Goal: Task Accomplishment & Management: Complete application form

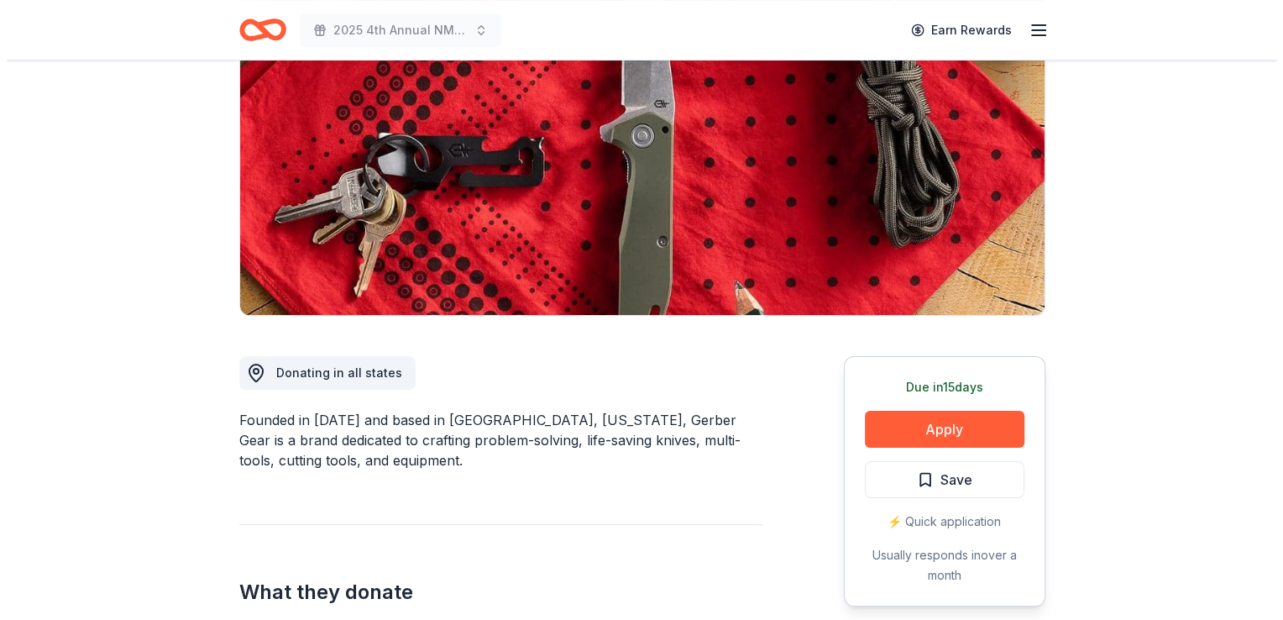
scroll to position [218, 0]
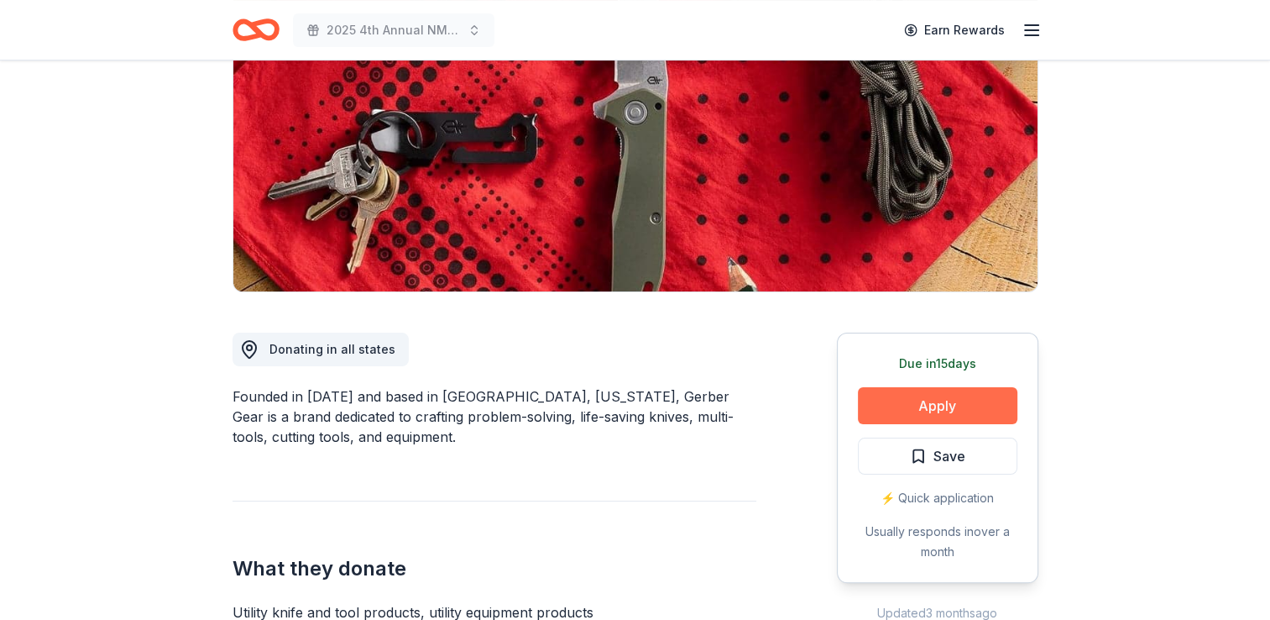
click at [924, 406] on button "Apply" at bounding box center [938, 405] width 160 height 37
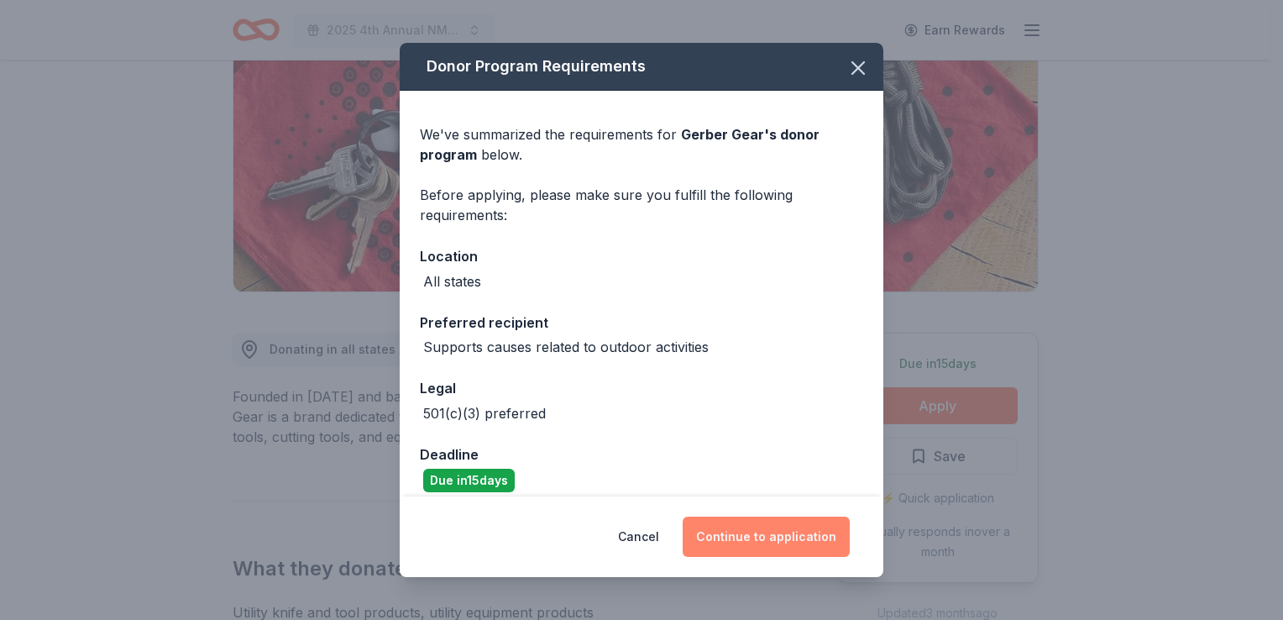
click at [736, 535] on button "Continue to application" at bounding box center [766, 536] width 167 height 40
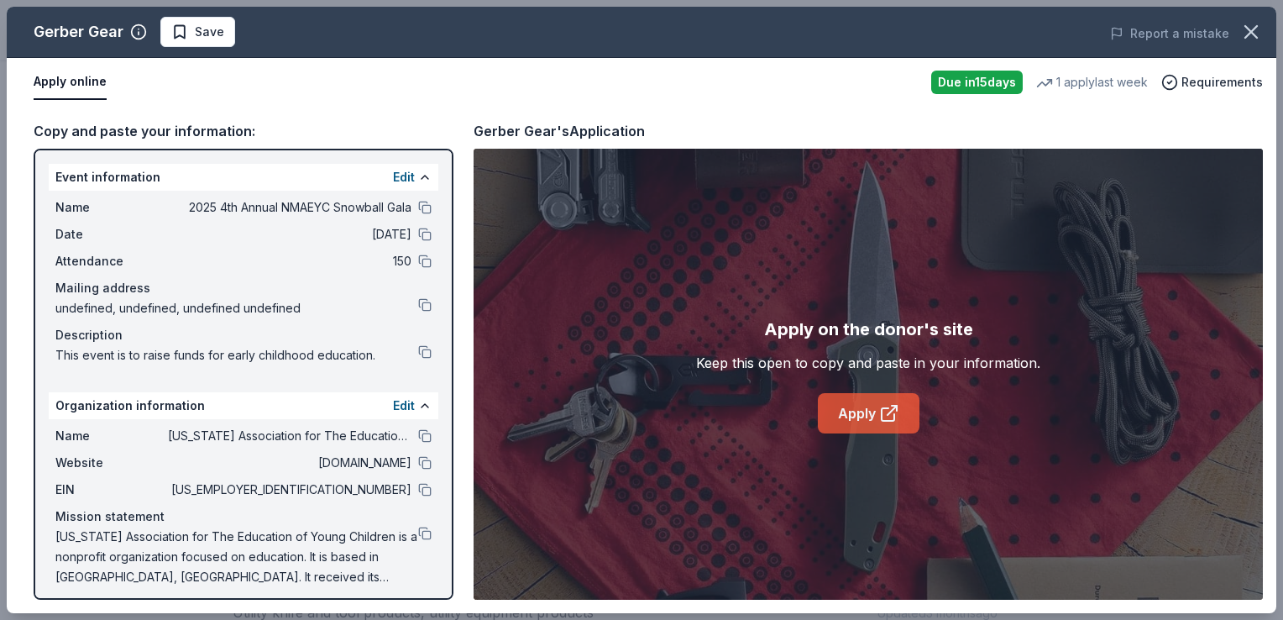
click at [872, 408] on link "Apply" at bounding box center [869, 413] width 102 height 40
click at [225, 44] on button "Save" at bounding box center [197, 32] width 75 height 30
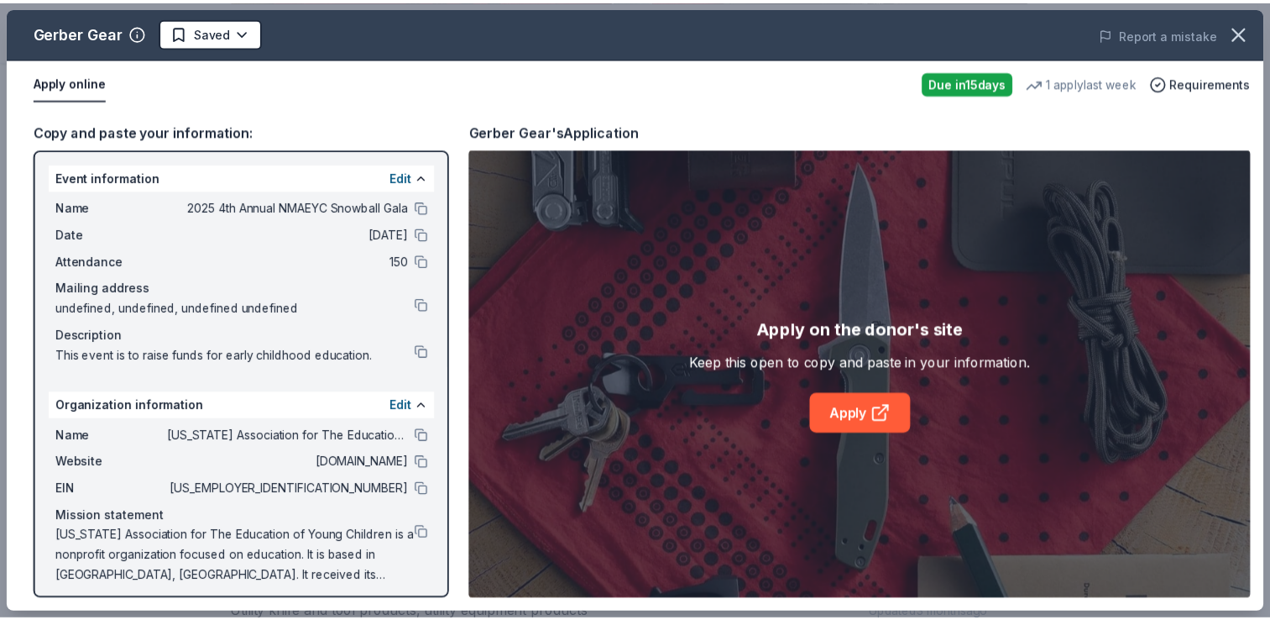
scroll to position [0, 0]
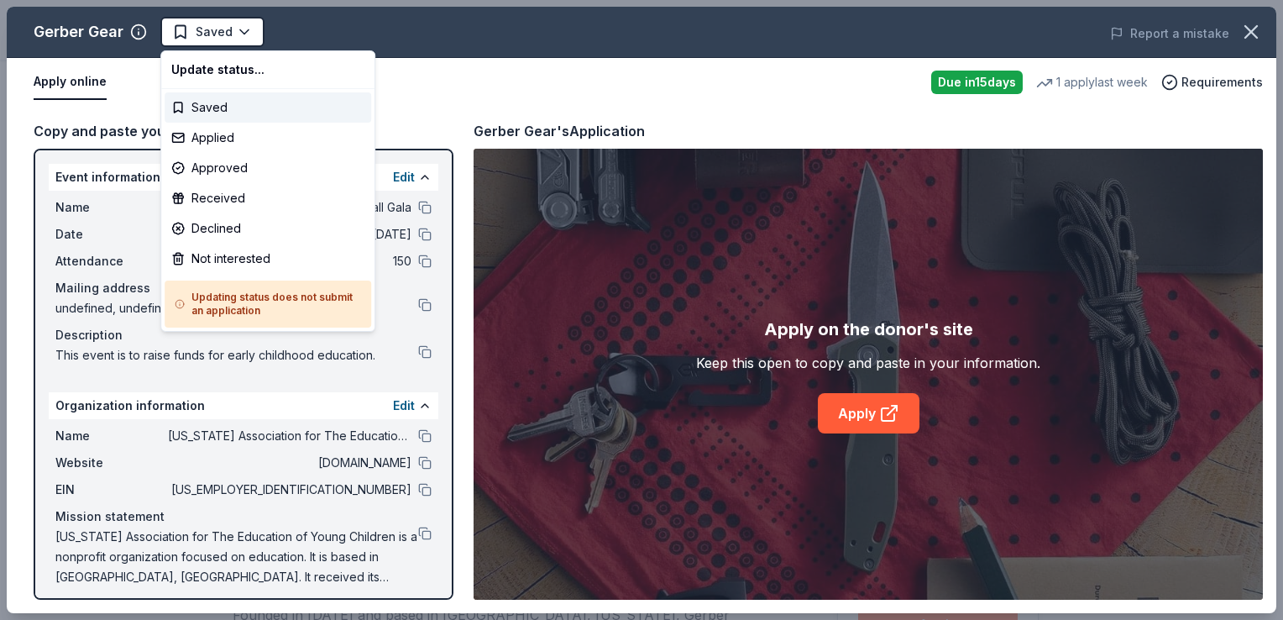
click at [225, 44] on html "2025 4th Annual NMAEYC Snowball Gala Saved Apply Due in 15 days Share Gerber Ge…" at bounding box center [641, 310] width 1283 height 620
click at [213, 252] on div "Not interested" at bounding box center [268, 258] width 207 height 30
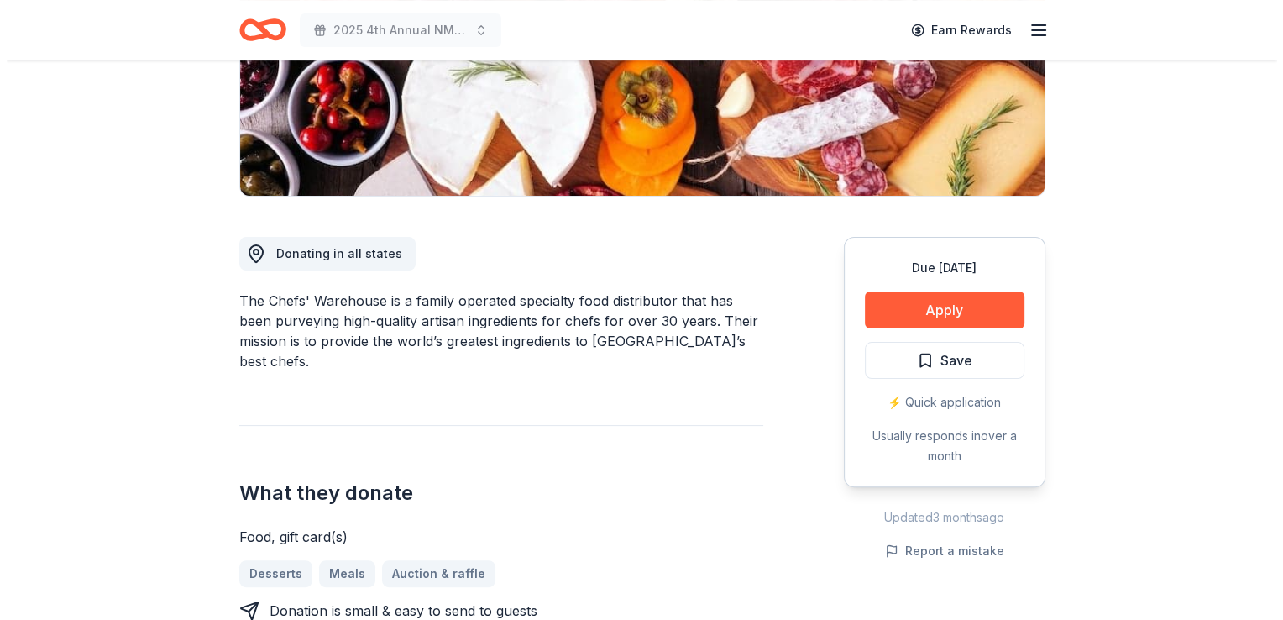
scroll to position [349, 0]
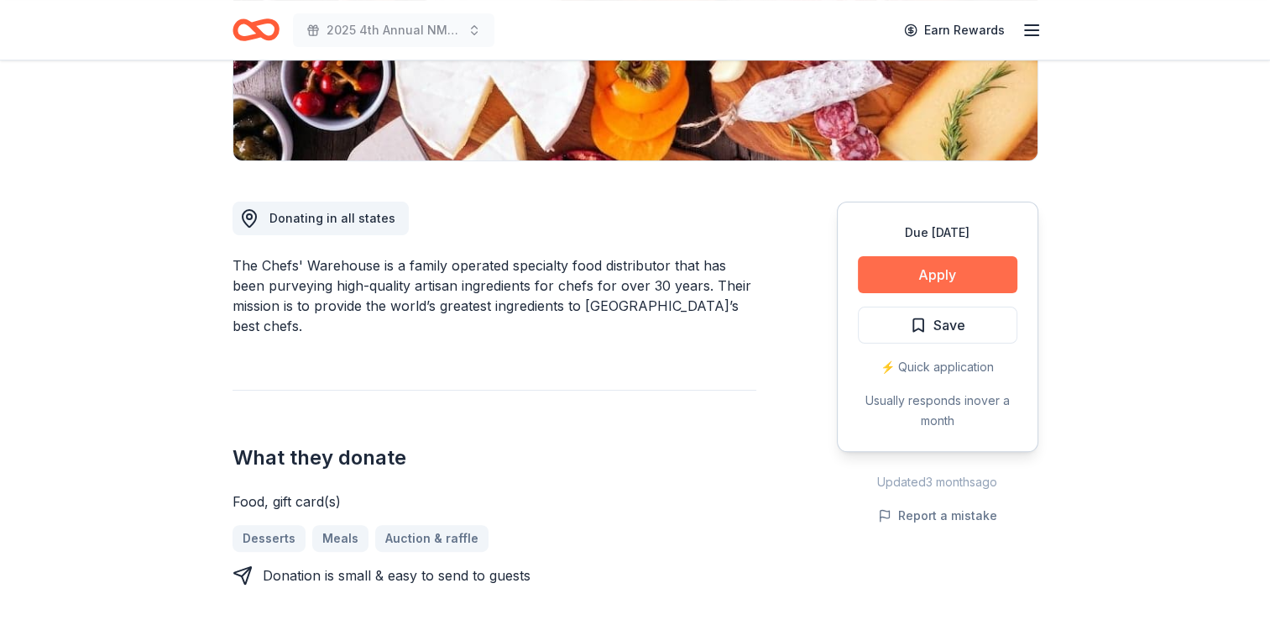
click at [905, 274] on button "Apply" at bounding box center [938, 274] width 160 height 37
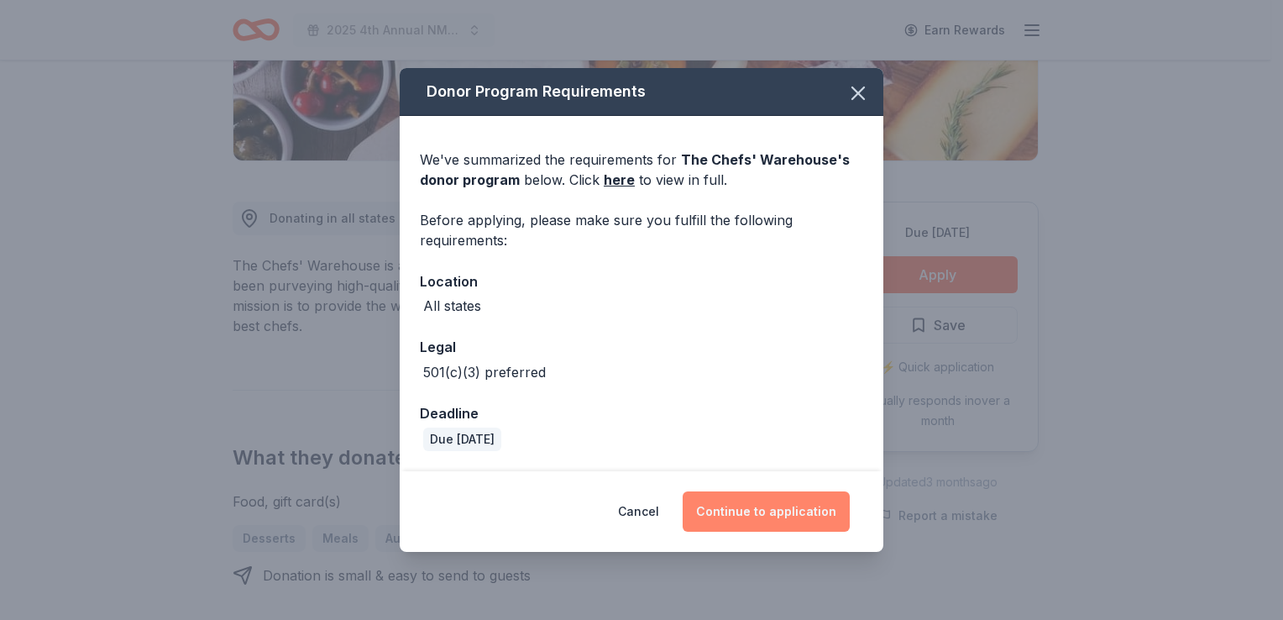
click at [714, 526] on button "Continue to application" at bounding box center [766, 511] width 167 height 40
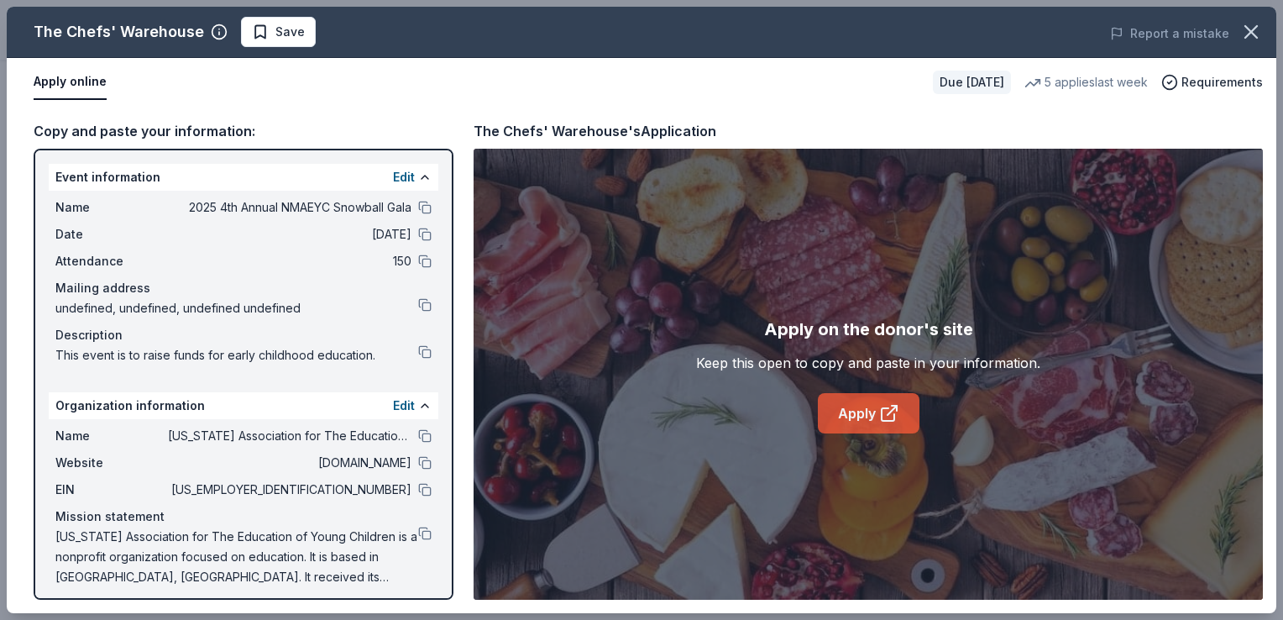
click at [868, 400] on link "Apply" at bounding box center [869, 413] width 102 height 40
click at [288, 39] on span "Save" at bounding box center [289, 32] width 29 height 20
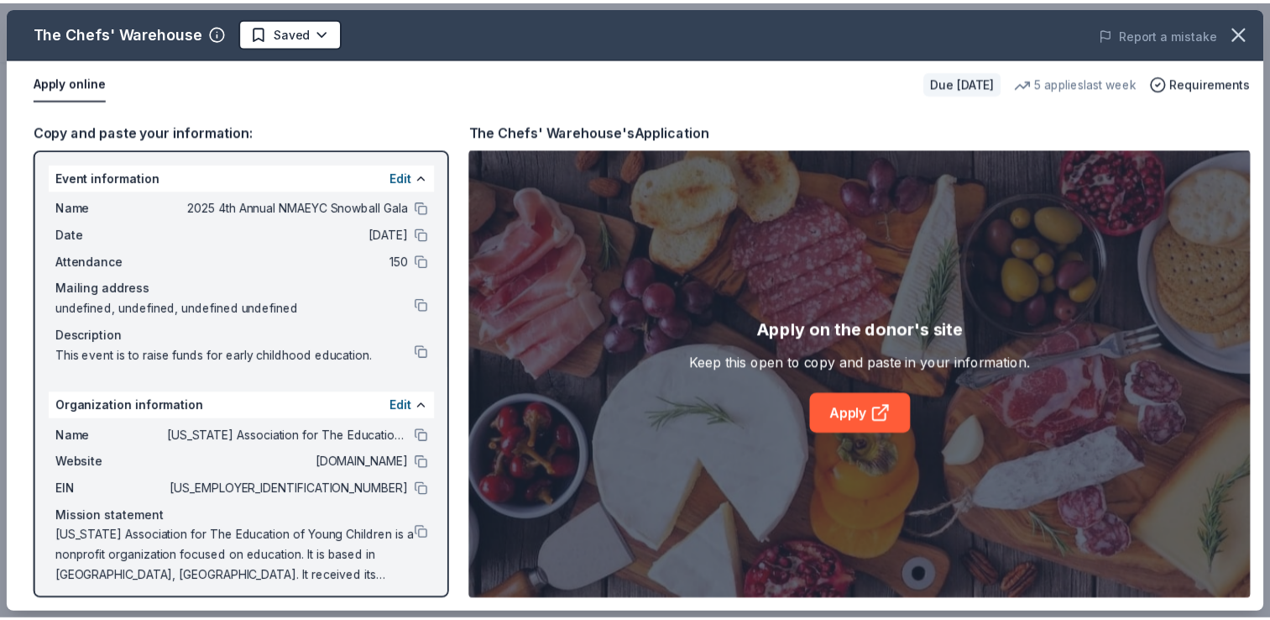
scroll to position [0, 0]
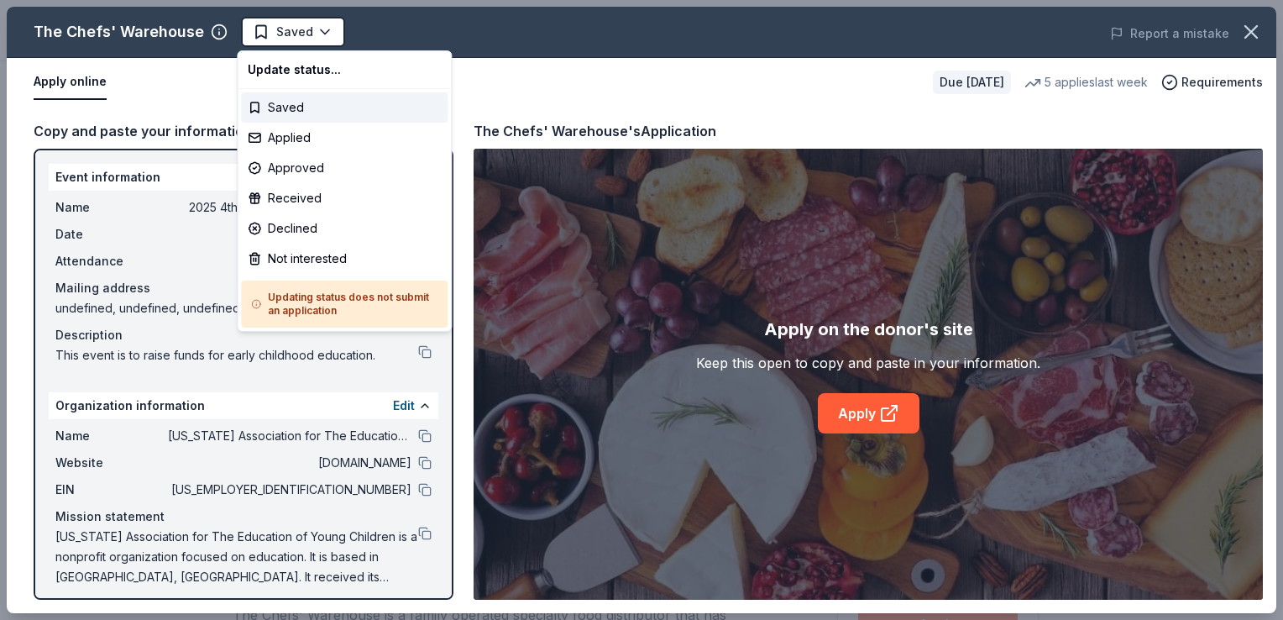
click at [288, 39] on html "2025 4th Annual NMAEYC Snowball Gala Saved Apply Due in 61 days Share The Chefs…" at bounding box center [641, 310] width 1283 height 620
click at [275, 136] on div "Applied" at bounding box center [344, 138] width 207 height 30
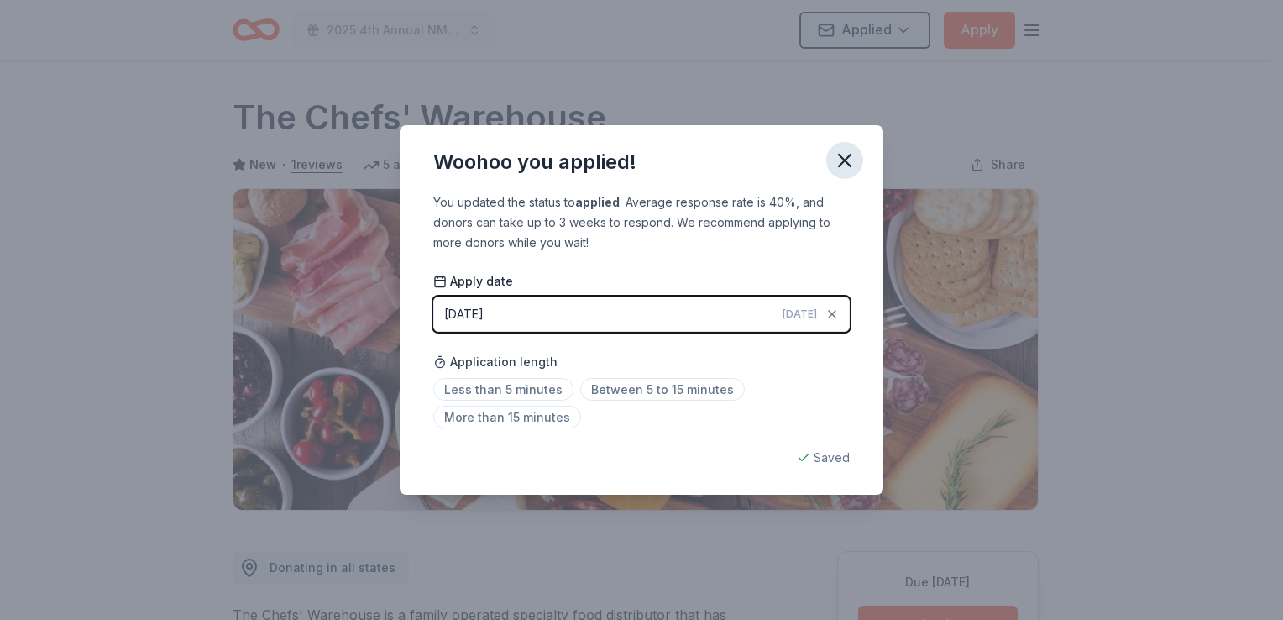
click at [848, 160] on icon "button" at bounding box center [845, 161] width 24 height 24
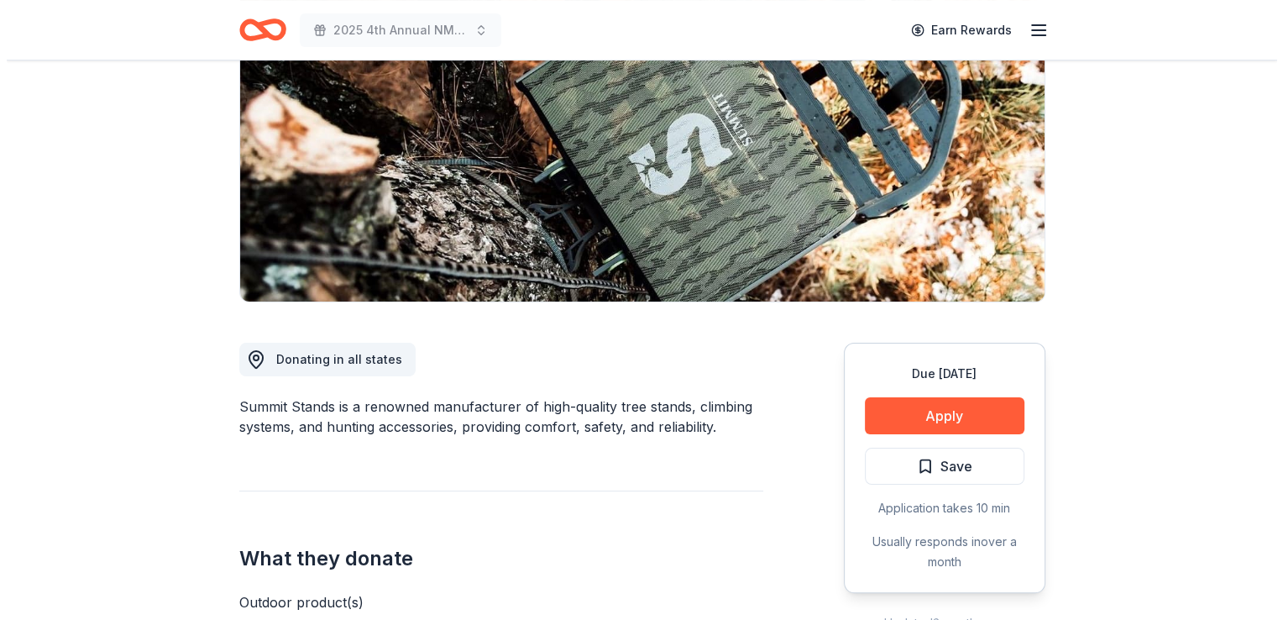
scroll to position [306, 0]
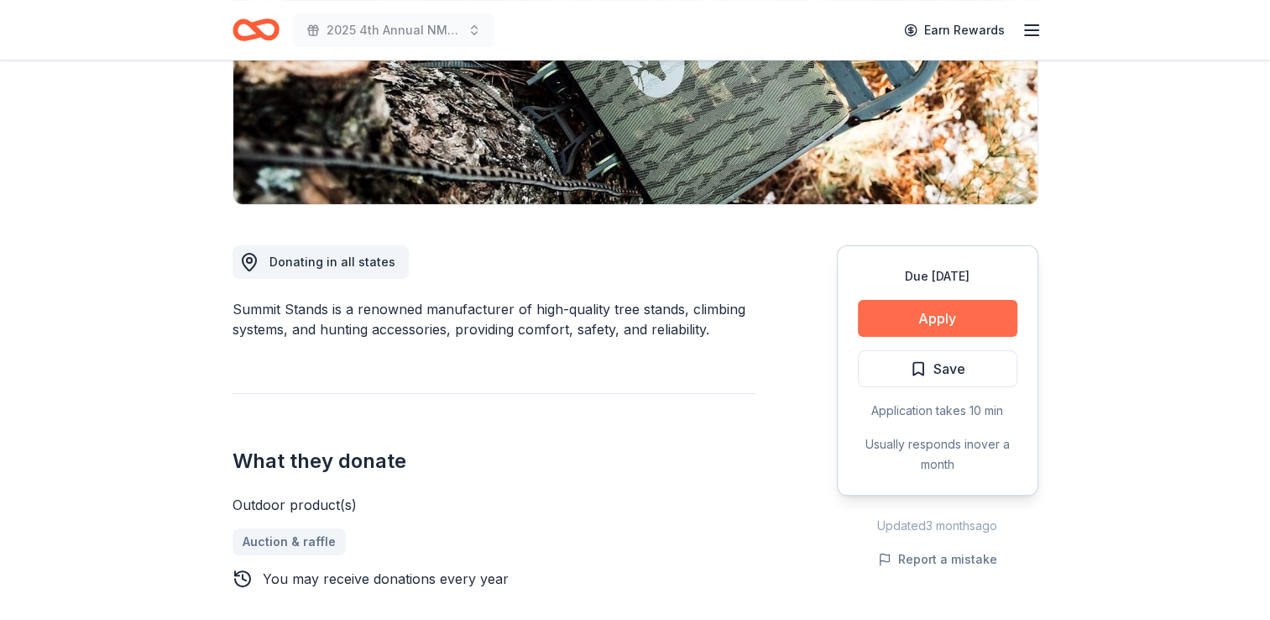
click at [887, 321] on button "Apply" at bounding box center [938, 318] width 160 height 37
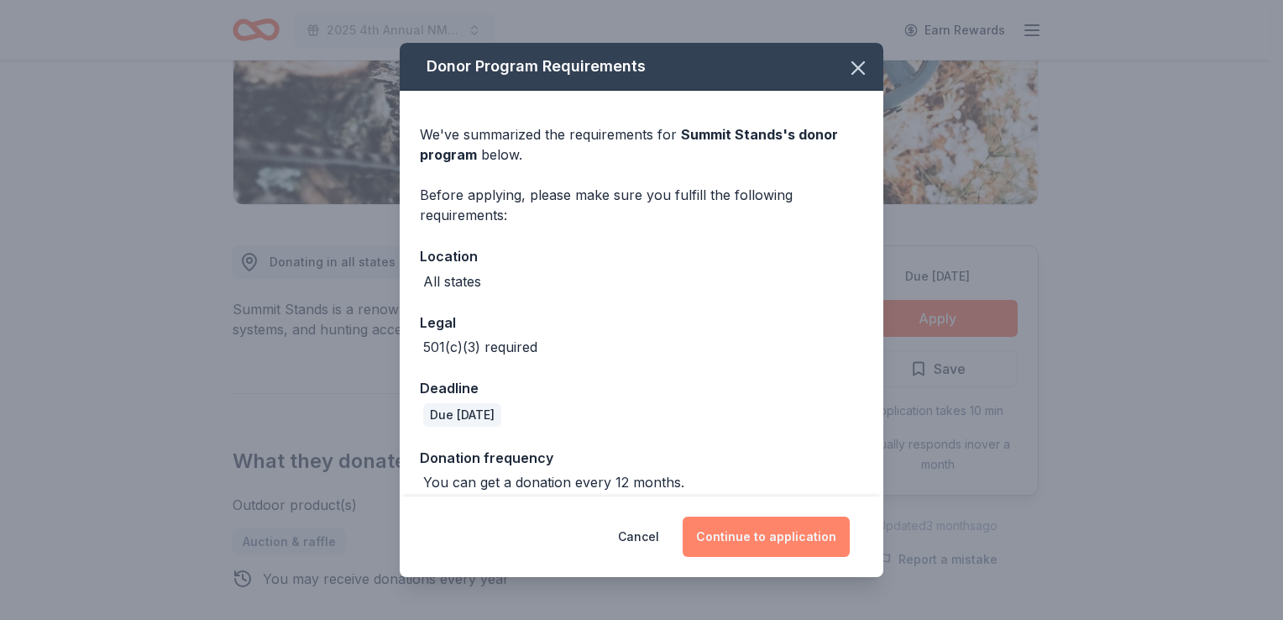
click at [741, 530] on button "Continue to application" at bounding box center [766, 536] width 167 height 40
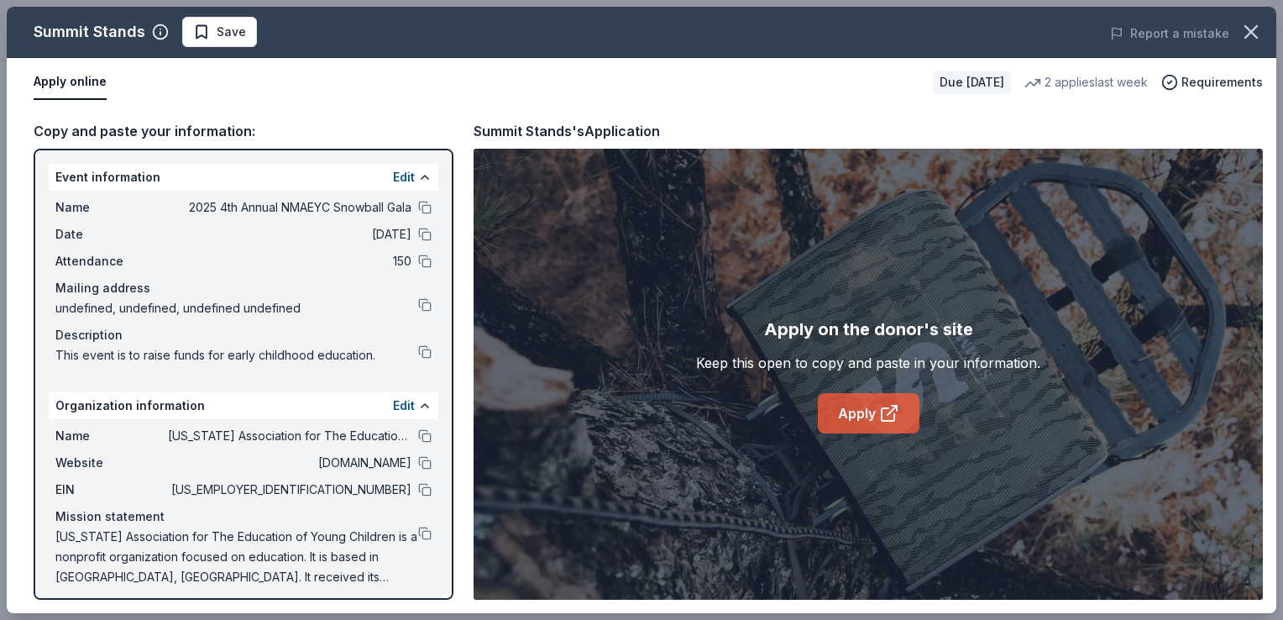
click at [857, 415] on link "Apply" at bounding box center [869, 413] width 102 height 40
click at [234, 37] on span "Save" at bounding box center [231, 32] width 29 height 20
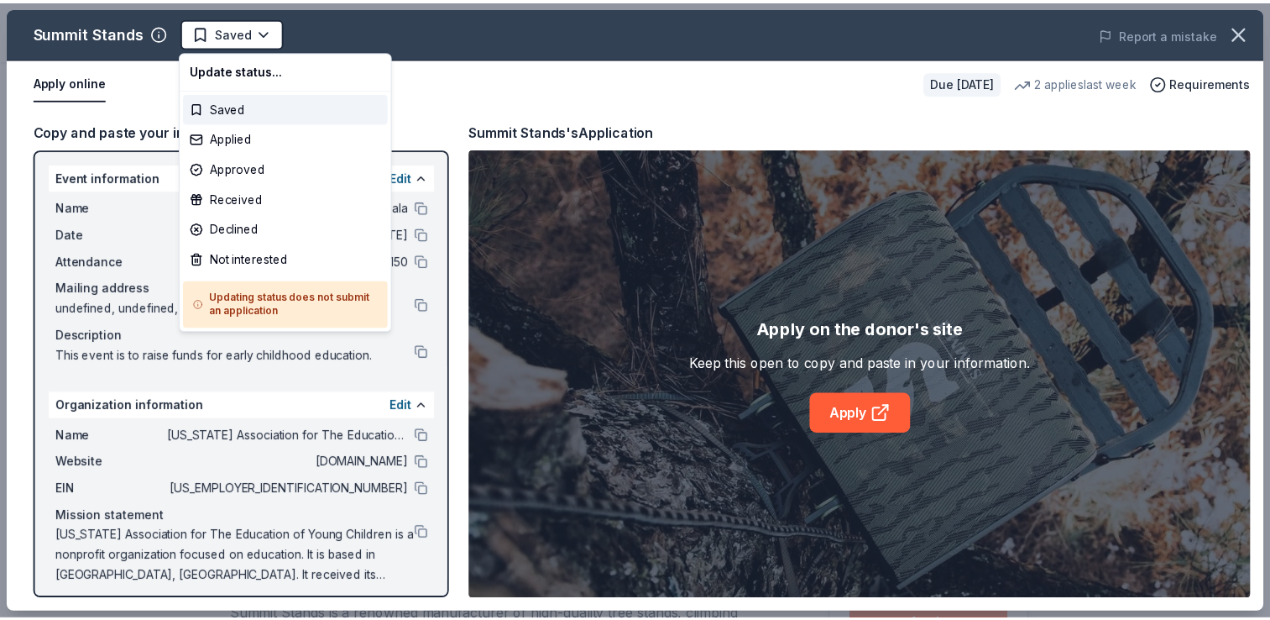
scroll to position [0, 0]
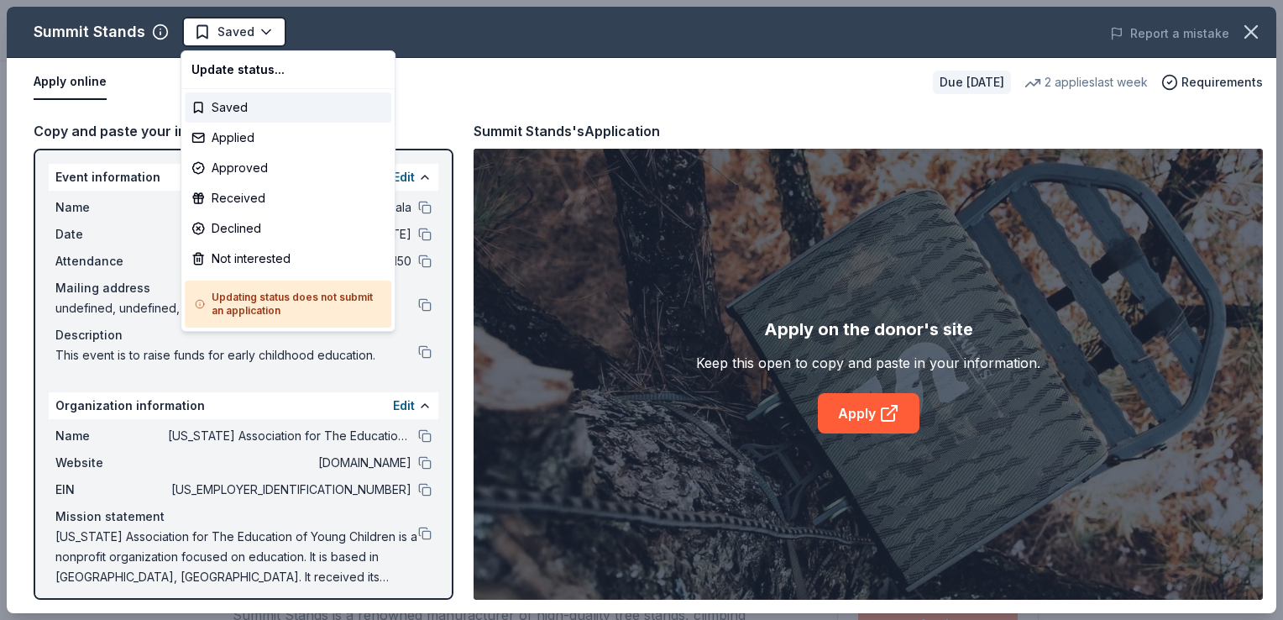
click at [234, 37] on html "2025 4th Annual NMAEYC Snowball Gala Saved Apply Due in 33 days Share Summit St…" at bounding box center [641, 310] width 1283 height 620
click at [231, 136] on div "Applied" at bounding box center [288, 138] width 207 height 30
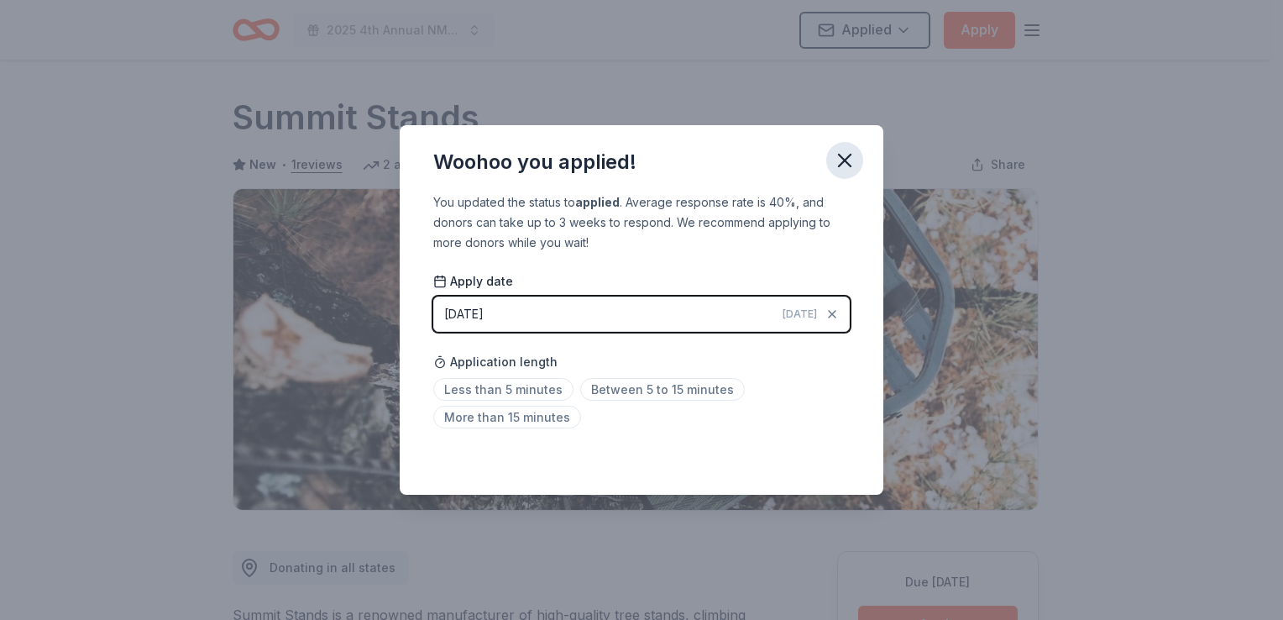
click at [843, 164] on icon "button" at bounding box center [845, 161] width 24 height 24
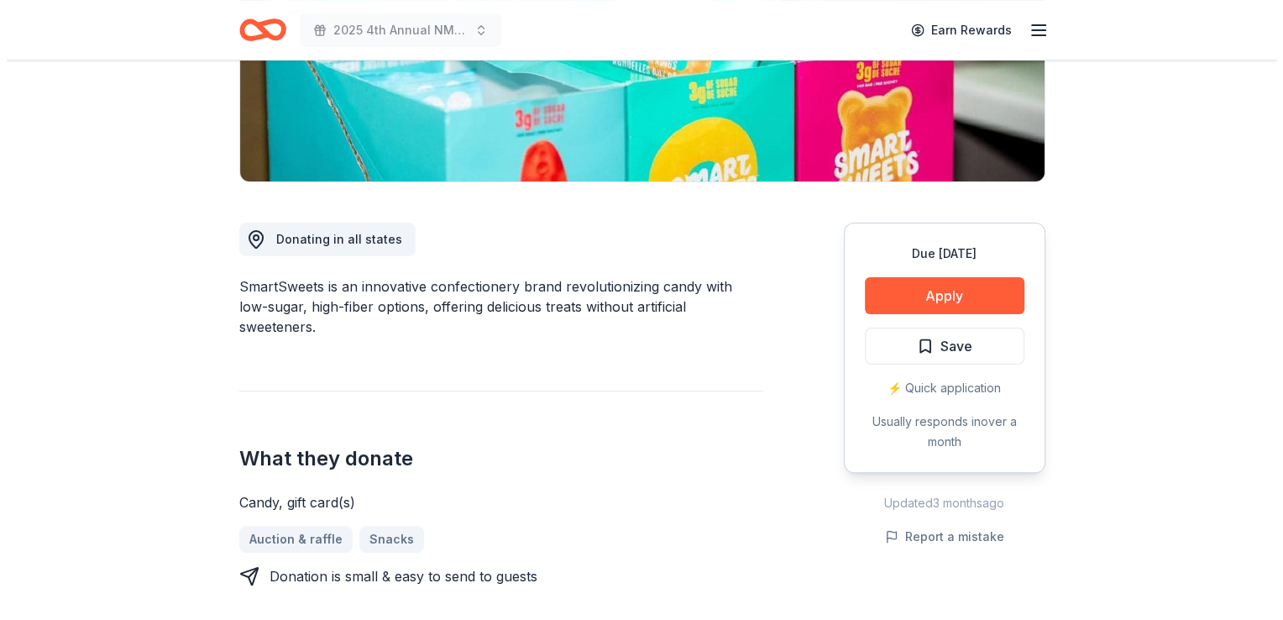
scroll to position [343, 0]
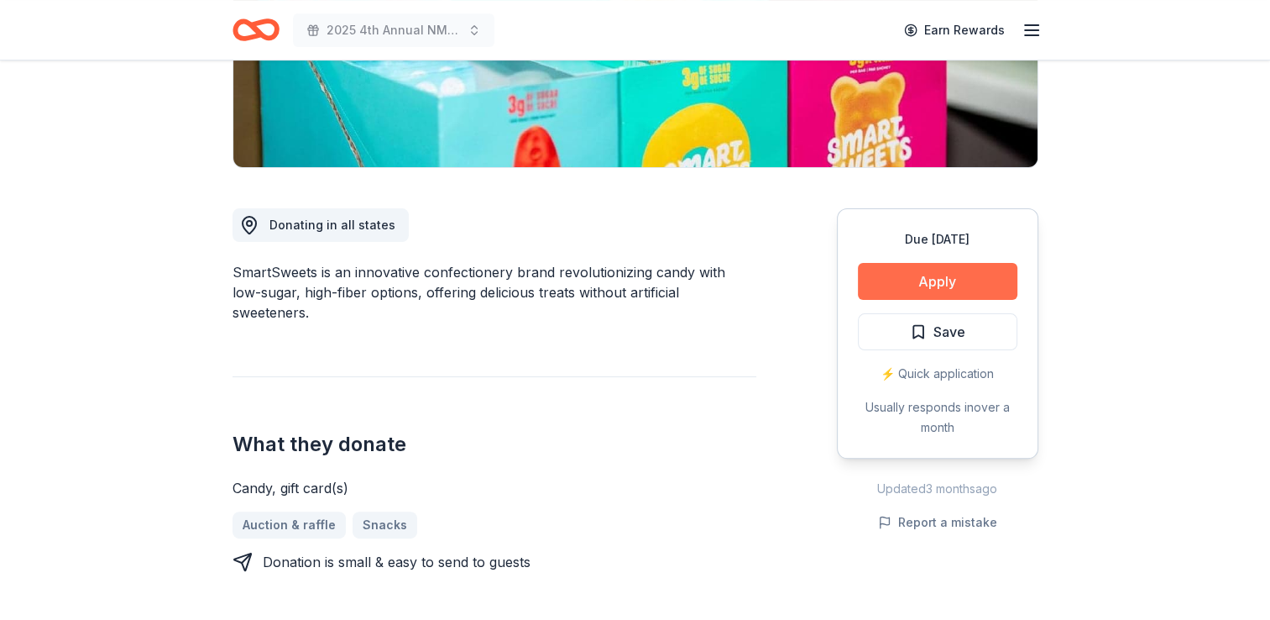
click at [911, 286] on button "Apply" at bounding box center [938, 281] width 160 height 37
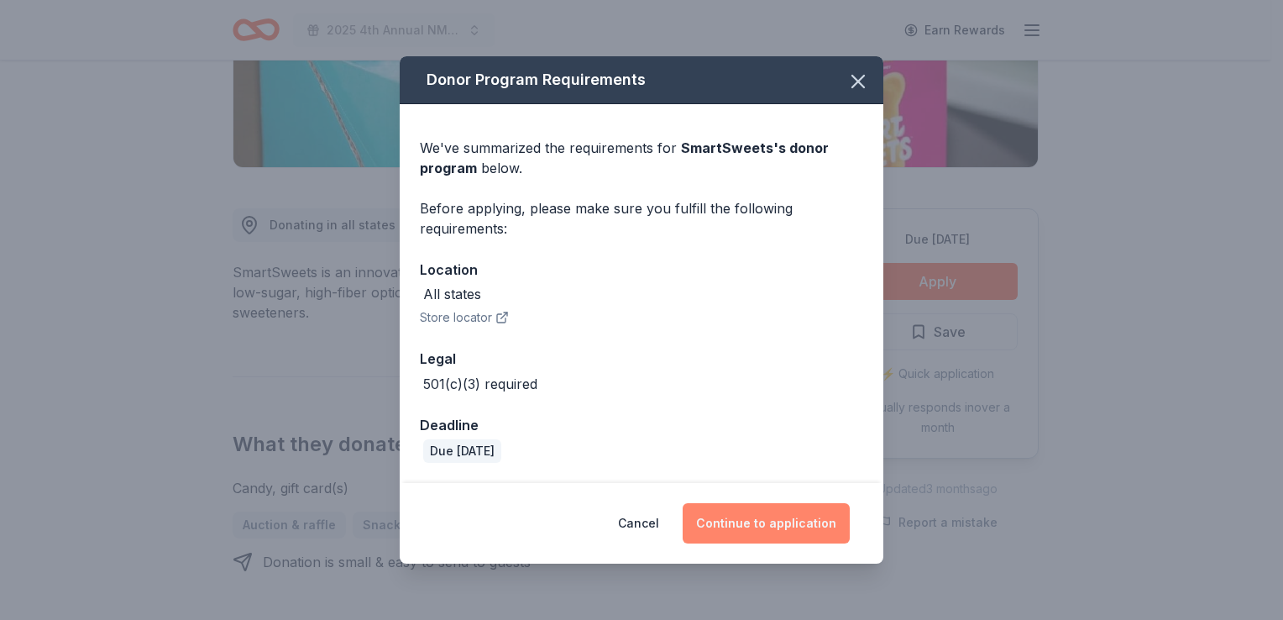
click at [748, 526] on button "Continue to application" at bounding box center [766, 523] width 167 height 40
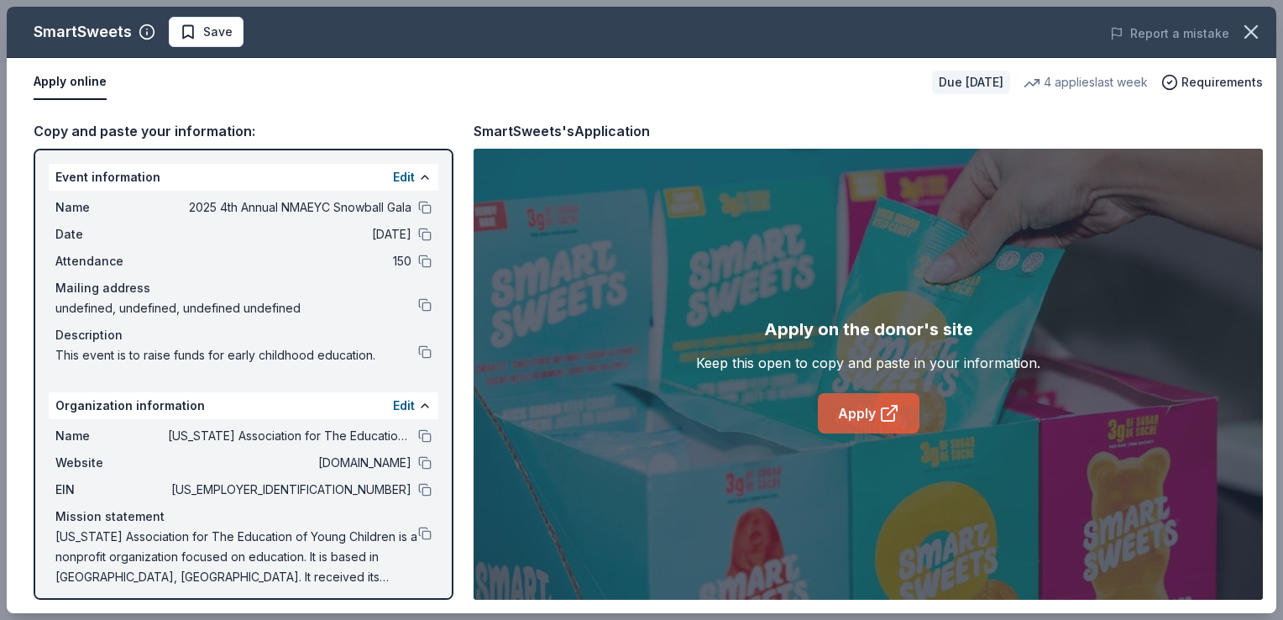
click at [854, 416] on link "Apply" at bounding box center [869, 413] width 102 height 40
click at [193, 39] on span "Save" at bounding box center [206, 32] width 53 height 20
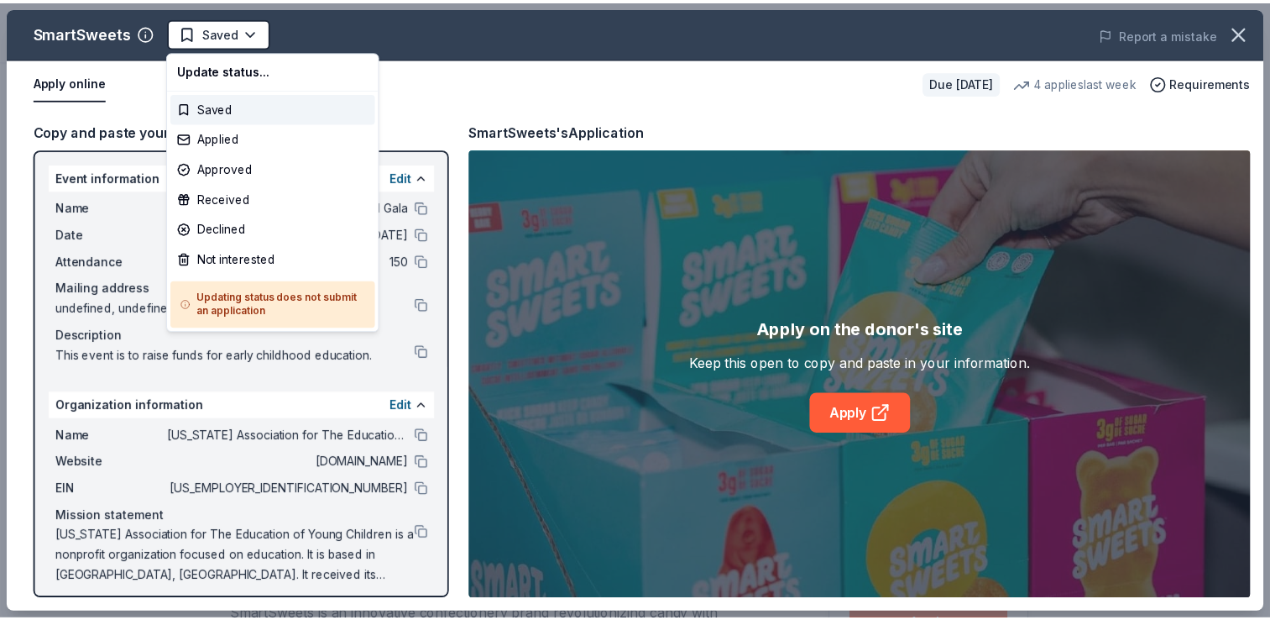
scroll to position [0, 0]
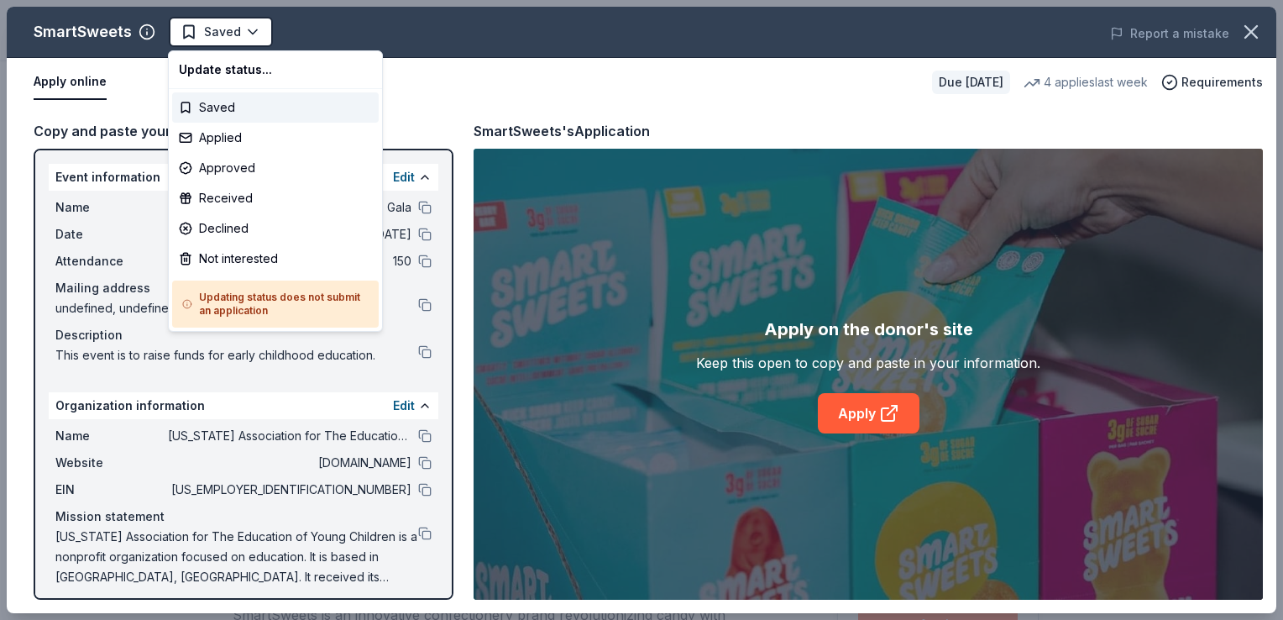
click at [193, 39] on html "2025 4th Annual NMAEYC Snowball Gala Saved Apply Due in 45 days Share SmartSwee…" at bounding box center [641, 310] width 1283 height 620
click at [212, 139] on div "Applied" at bounding box center [275, 138] width 207 height 30
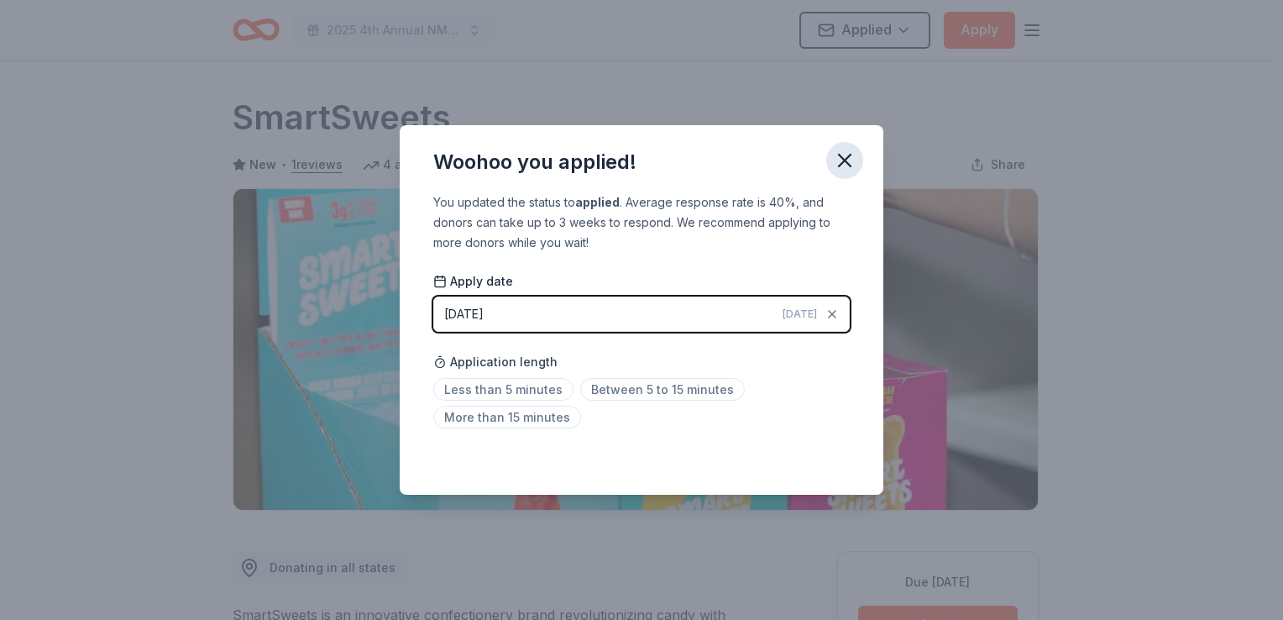
click at [841, 163] on icon "button" at bounding box center [845, 160] width 12 height 12
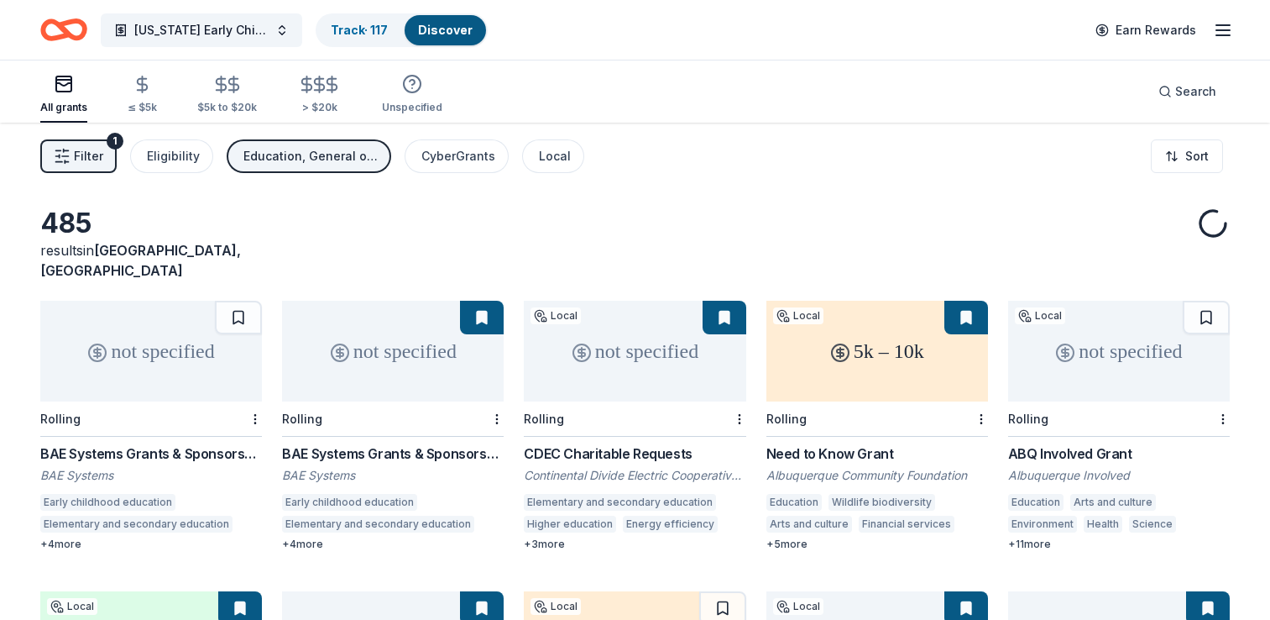
scroll to position [2381, 0]
